Goal: Task Accomplishment & Management: Complete application form

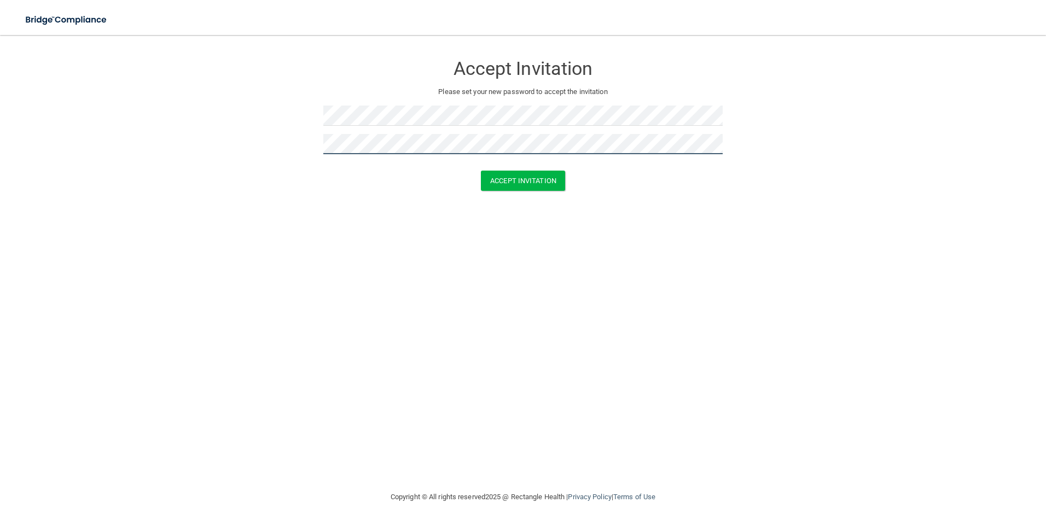
click at [481, 171] on button "Accept Invitation" at bounding box center [523, 181] width 84 height 20
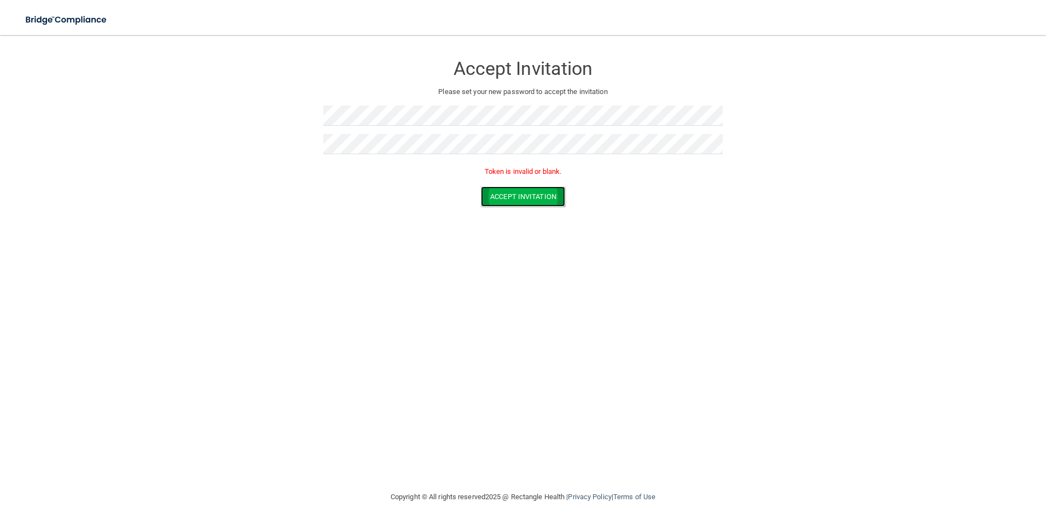
click at [522, 197] on button "Accept Invitation" at bounding box center [523, 197] width 84 height 20
click at [279, 133] on form "Accept Invitation Please set your new password to accept the invitation Token i…" at bounding box center [523, 133] width 1002 height 174
click at [275, 154] on form "Accept Invitation Please set your new password to accept the invitation Token i…" at bounding box center [523, 133] width 1002 height 174
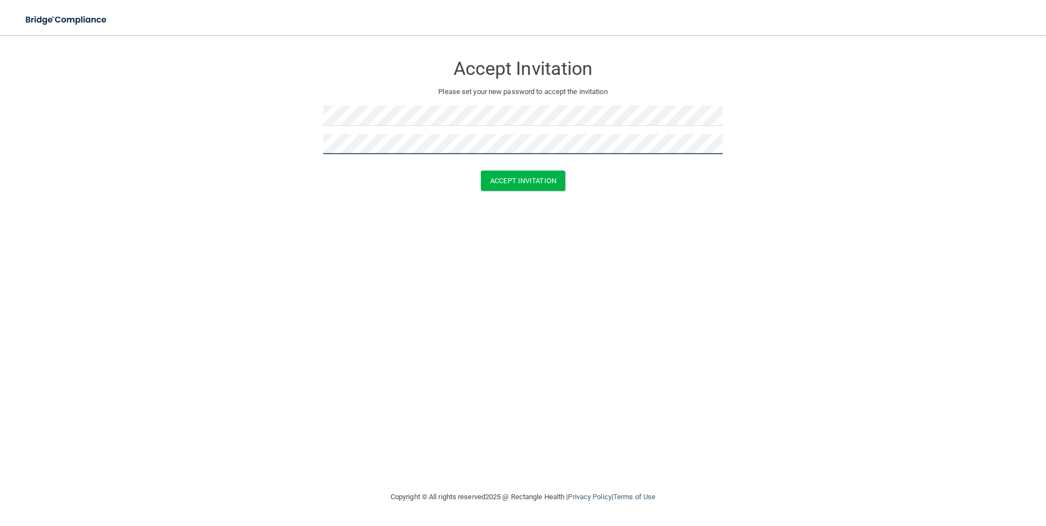
click at [481, 171] on button "Accept Invitation" at bounding box center [523, 181] width 84 height 20
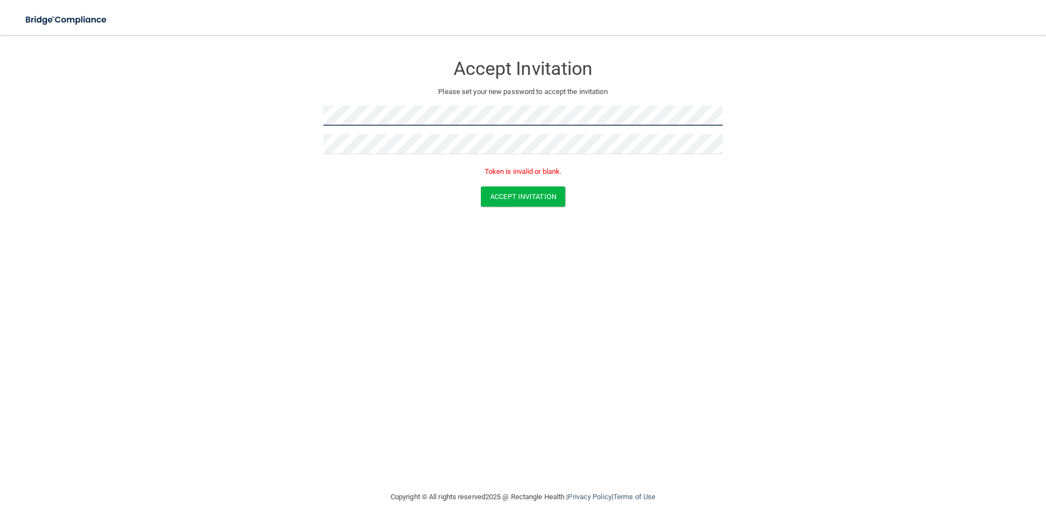
click at [300, 138] on form "Accept Invitation Please set your new password to accept the invitation Token i…" at bounding box center [523, 133] width 1002 height 174
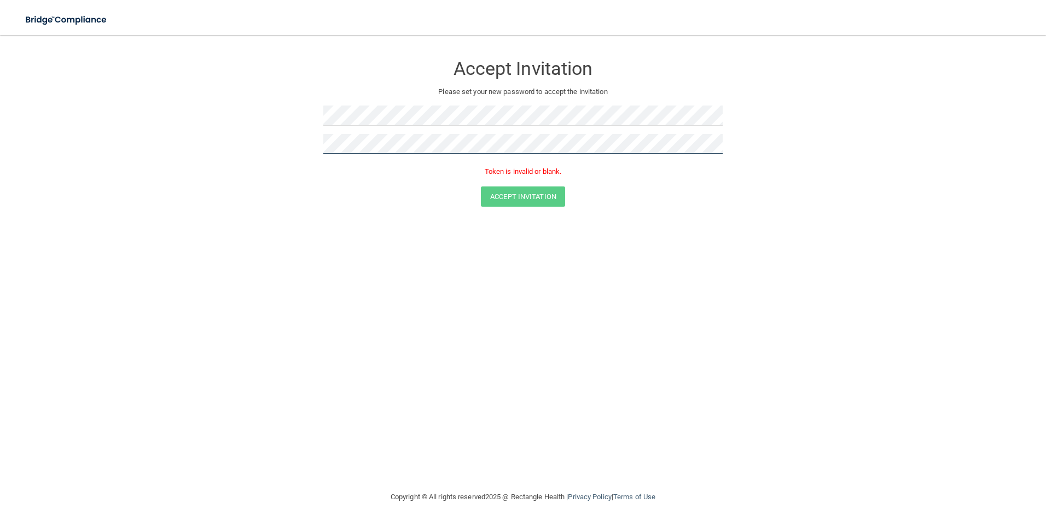
click at [301, 142] on form "Accept Invitation Please set your new password to accept the invitation Token i…" at bounding box center [523, 133] width 1002 height 174
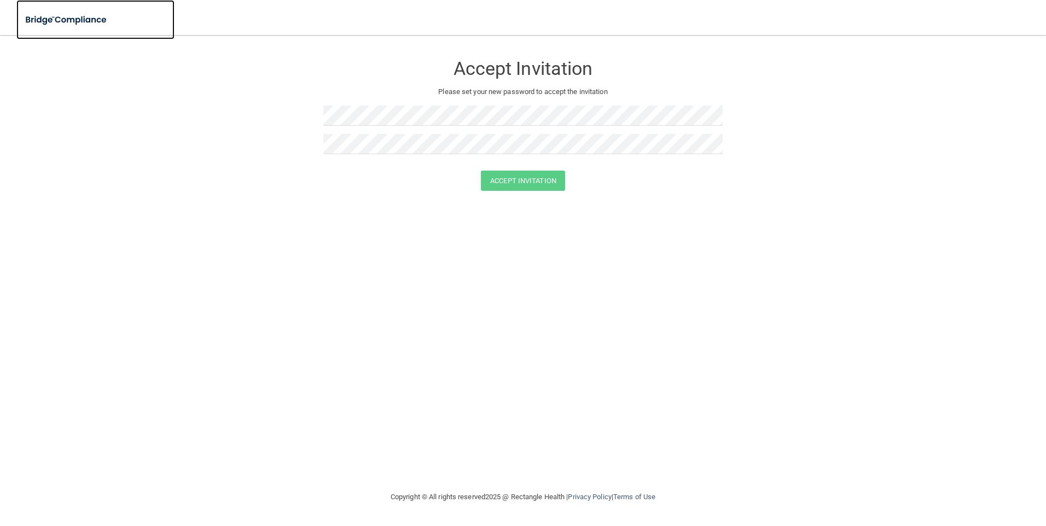
click at [56, 25] on img at bounding box center [66, 20] width 101 height 22
